Goal: Task Accomplishment & Management: Use online tool/utility

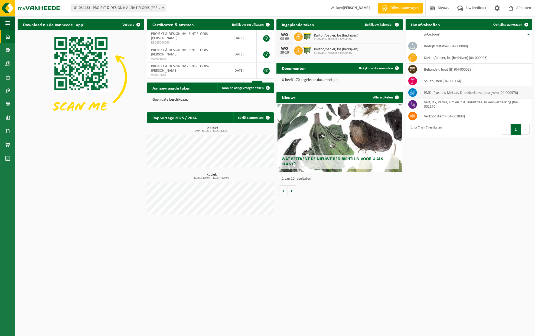
click at [452, 93] on td "PMD (Plastiek, Metaal, Drankkartons) (bedrijven) (04-000978)" at bounding box center [476, 93] width 112 height 12
click at [413, 93] on icon at bounding box center [412, 92] width 5 height 5
click at [509, 25] on span "Ophaling aanvragen" at bounding box center [507, 25] width 29 height 4
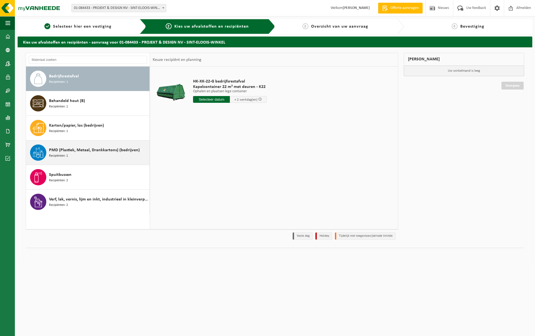
click at [84, 152] on span "PMD (Plastiek, Metaal, Drankkartons) (bedrijven)" at bounding box center [94, 150] width 91 height 6
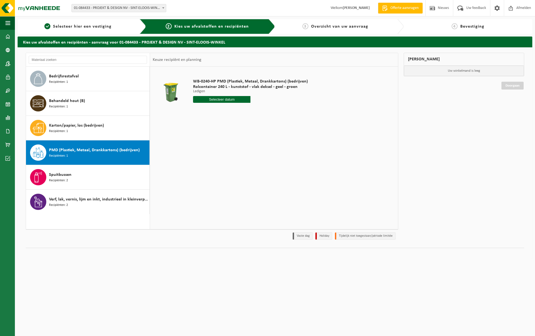
click at [221, 101] on input "text" at bounding box center [221, 99] width 57 height 7
click at [199, 139] on div "8" at bounding box center [197, 139] width 9 height 9
type input "Van 2025-09-08"
click at [211, 121] on button "In winkelmand" at bounding box center [209, 120] width 30 height 9
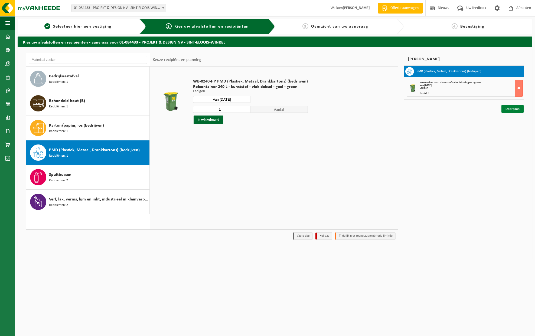
click at [511, 109] on link "Doorgaan" at bounding box center [512, 109] width 22 height 8
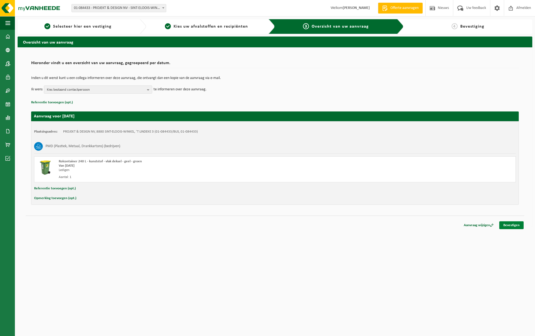
click at [511, 227] on link "Bevestigen" at bounding box center [511, 225] width 24 height 8
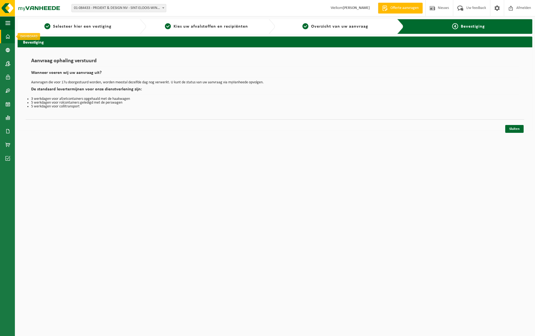
click at [7, 37] on span at bounding box center [7, 37] width 5 height 14
